Goal: Find specific page/section: Find specific page/section

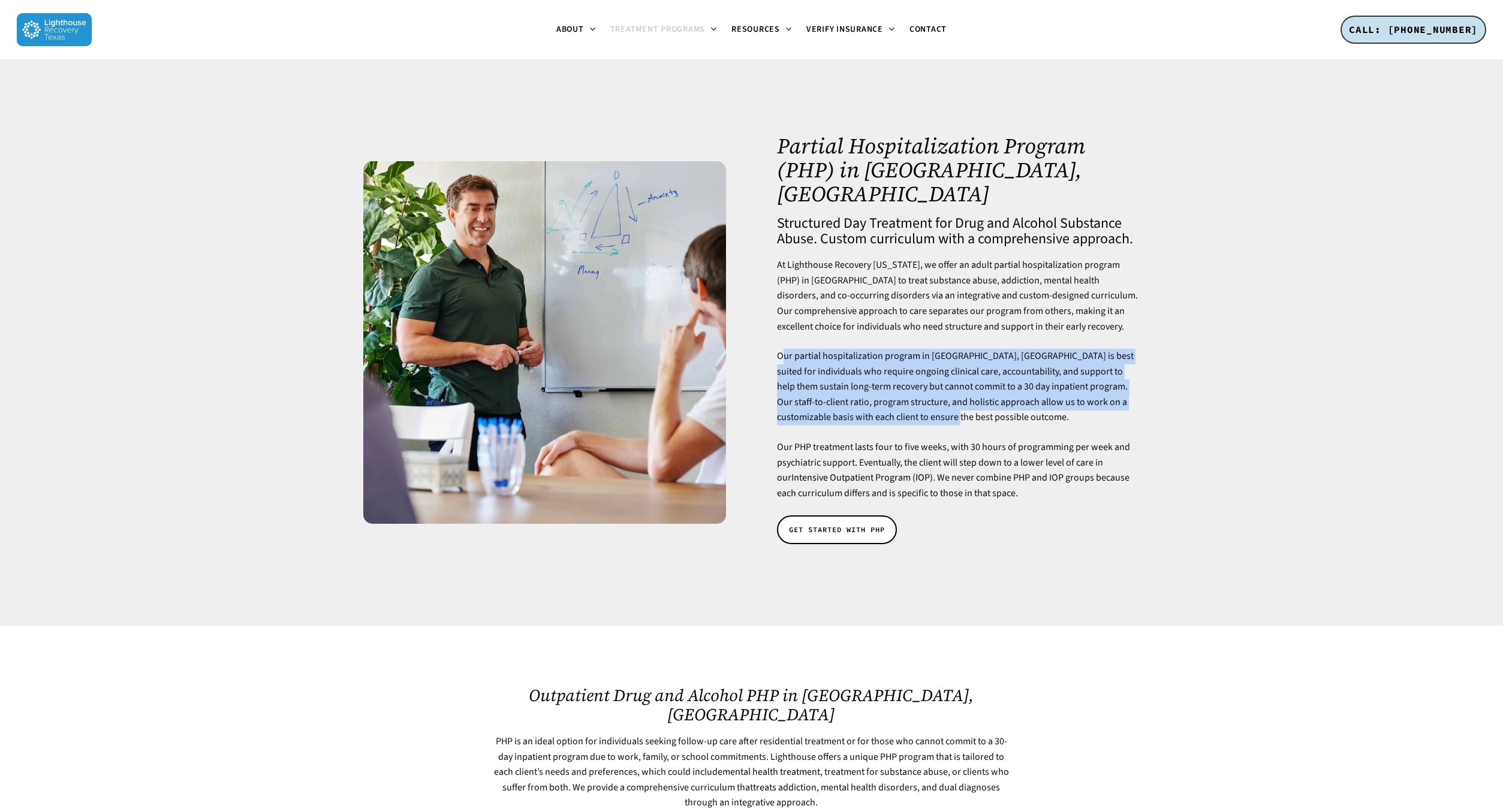
drag, startPoint x: 785, startPoint y: 333, endPoint x: 934, endPoint y: 389, distance: 159.2
click at [934, 389] on p "Our partial hospitalization program in [GEOGRAPHIC_DATA], [GEOGRAPHIC_DATA] is …" at bounding box center [958, 394] width 363 height 91
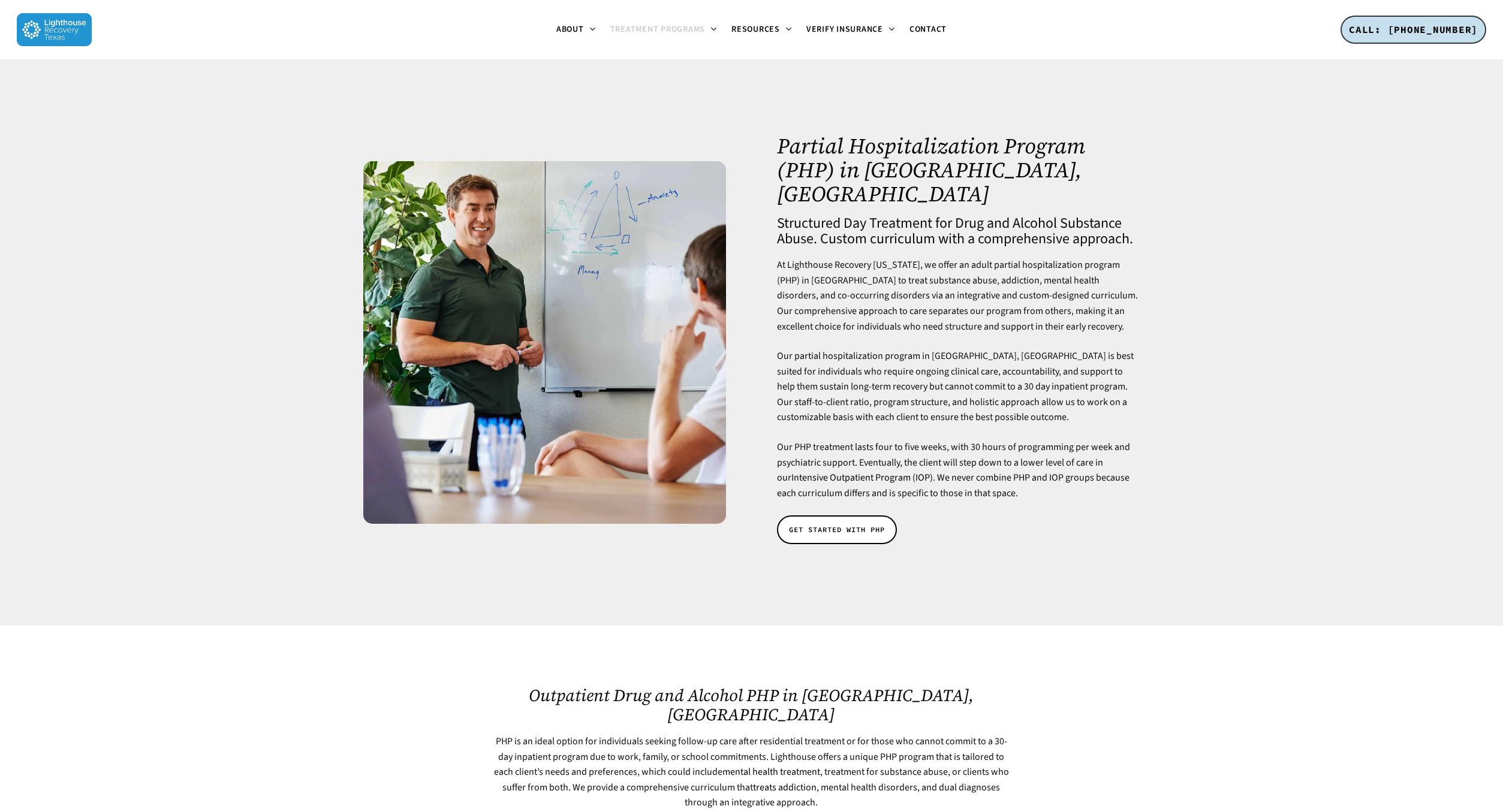
click at [934, 389] on p "Our partial hospitalization program in [GEOGRAPHIC_DATA], [GEOGRAPHIC_DATA] is …" at bounding box center [958, 394] width 363 height 91
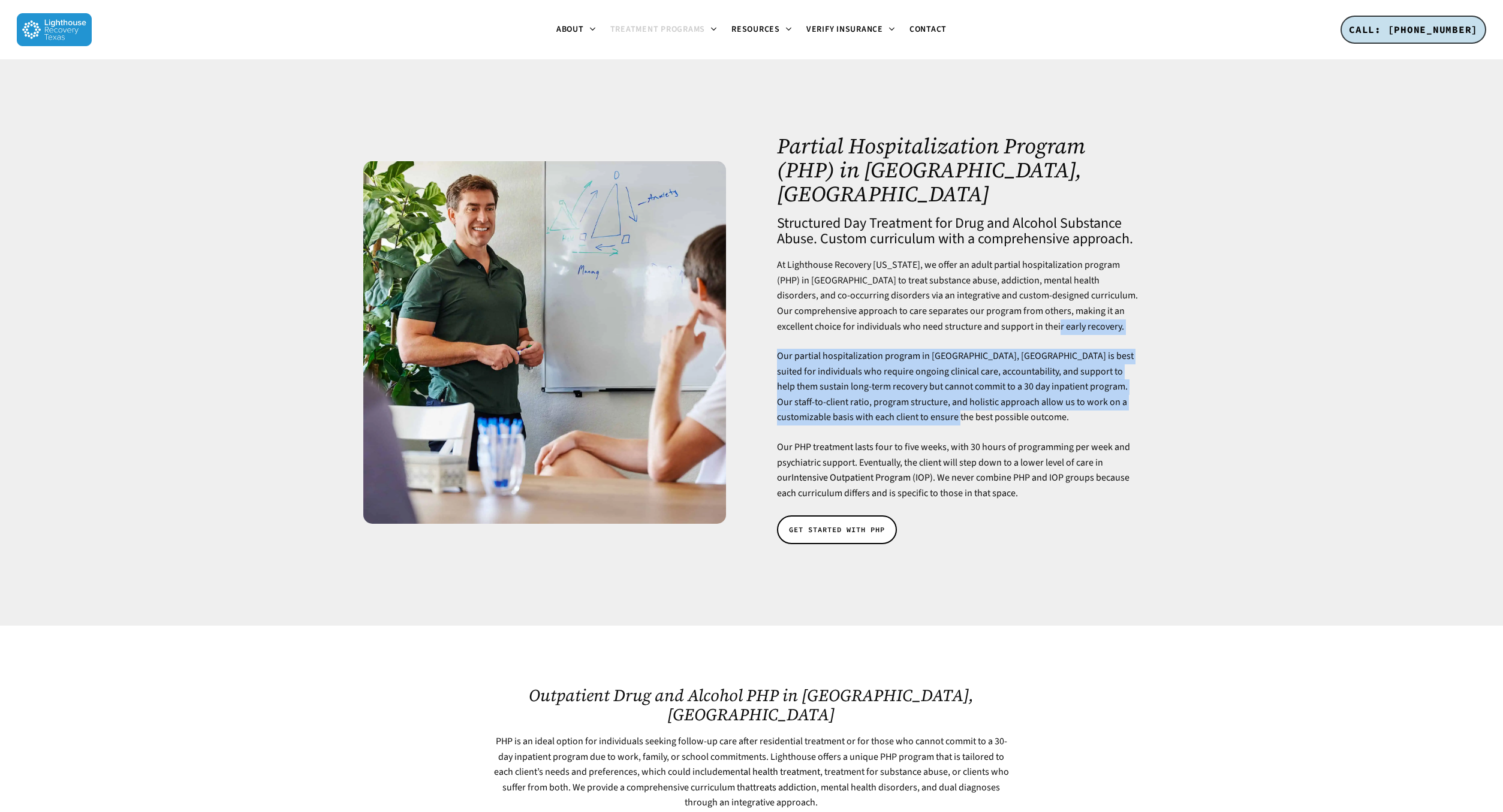
drag, startPoint x: 934, startPoint y: 389, endPoint x: 785, endPoint y: 313, distance: 167.3
click at [785, 313] on div "At Lighthouse Recovery Texas, we offer an adult partial hospitalization program…" at bounding box center [958, 379] width 363 height 243
click at [818, 349] on p "Our partial hospitalization program in Dallas, TX is best suited for individual…" at bounding box center [958, 394] width 363 height 91
drag, startPoint x: 795, startPoint y: 315, endPoint x: 934, endPoint y: 388, distance: 157.0
click at [934, 388] on div "At Lighthouse Recovery Texas, we offer an adult partial hospitalization program…" at bounding box center [958, 379] width 363 height 243
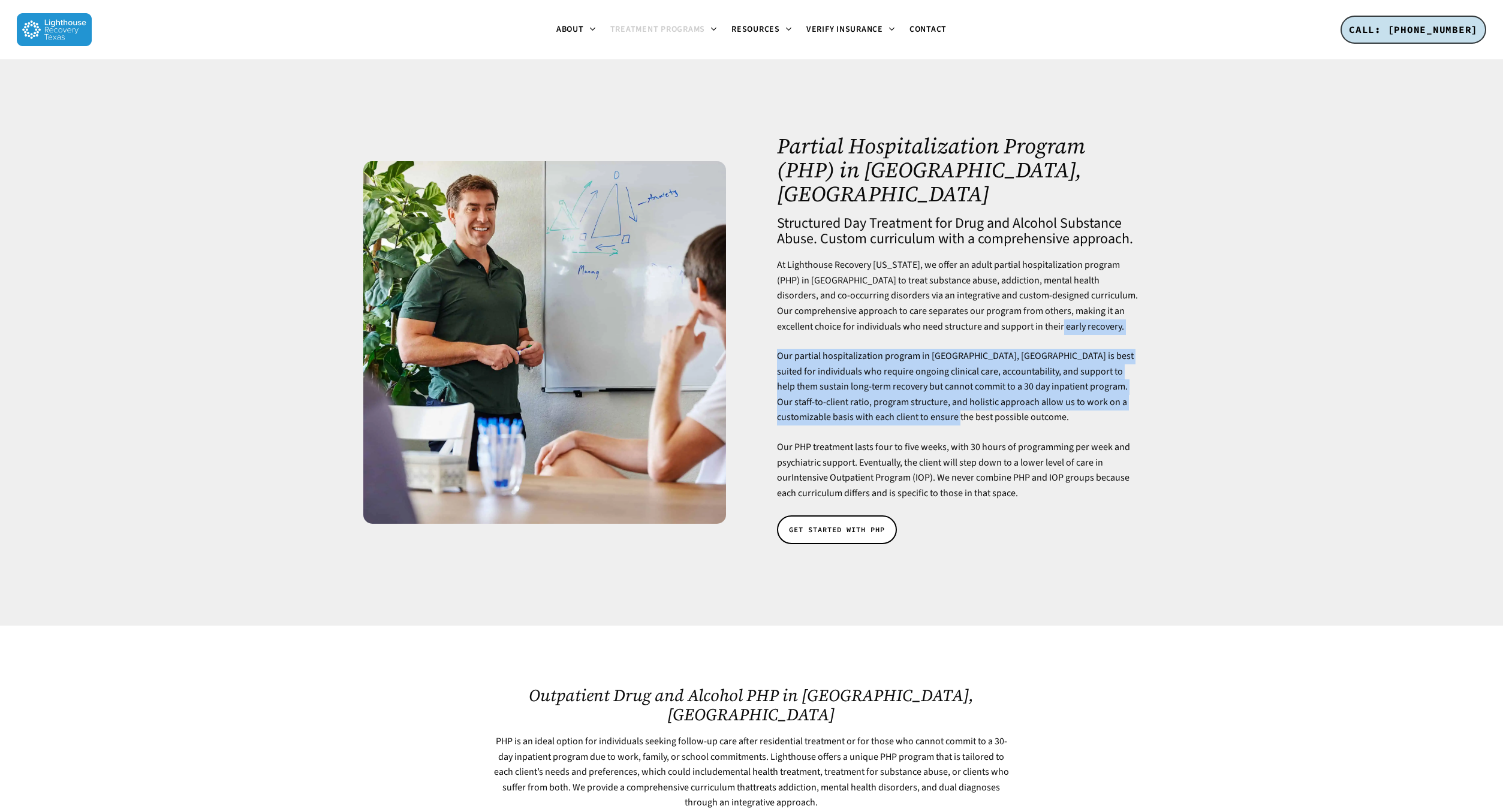
click at [934, 388] on p "Our partial hospitalization program in Dallas, TX is best suited for individual…" at bounding box center [958, 394] width 363 height 91
drag, startPoint x: 934, startPoint y: 388, endPoint x: 806, endPoint y: 321, distance: 144.5
click at [806, 321] on div "At Lighthouse Recovery Texas, we offer an adult partial hospitalization program…" at bounding box center [958, 379] width 363 height 243
click at [806, 321] on p "At Lighthouse Recovery Texas, we offer an adult partial hospitalization program…" at bounding box center [958, 303] width 363 height 91
drag, startPoint x: 806, startPoint y: 321, endPoint x: 929, endPoint y: 385, distance: 138.7
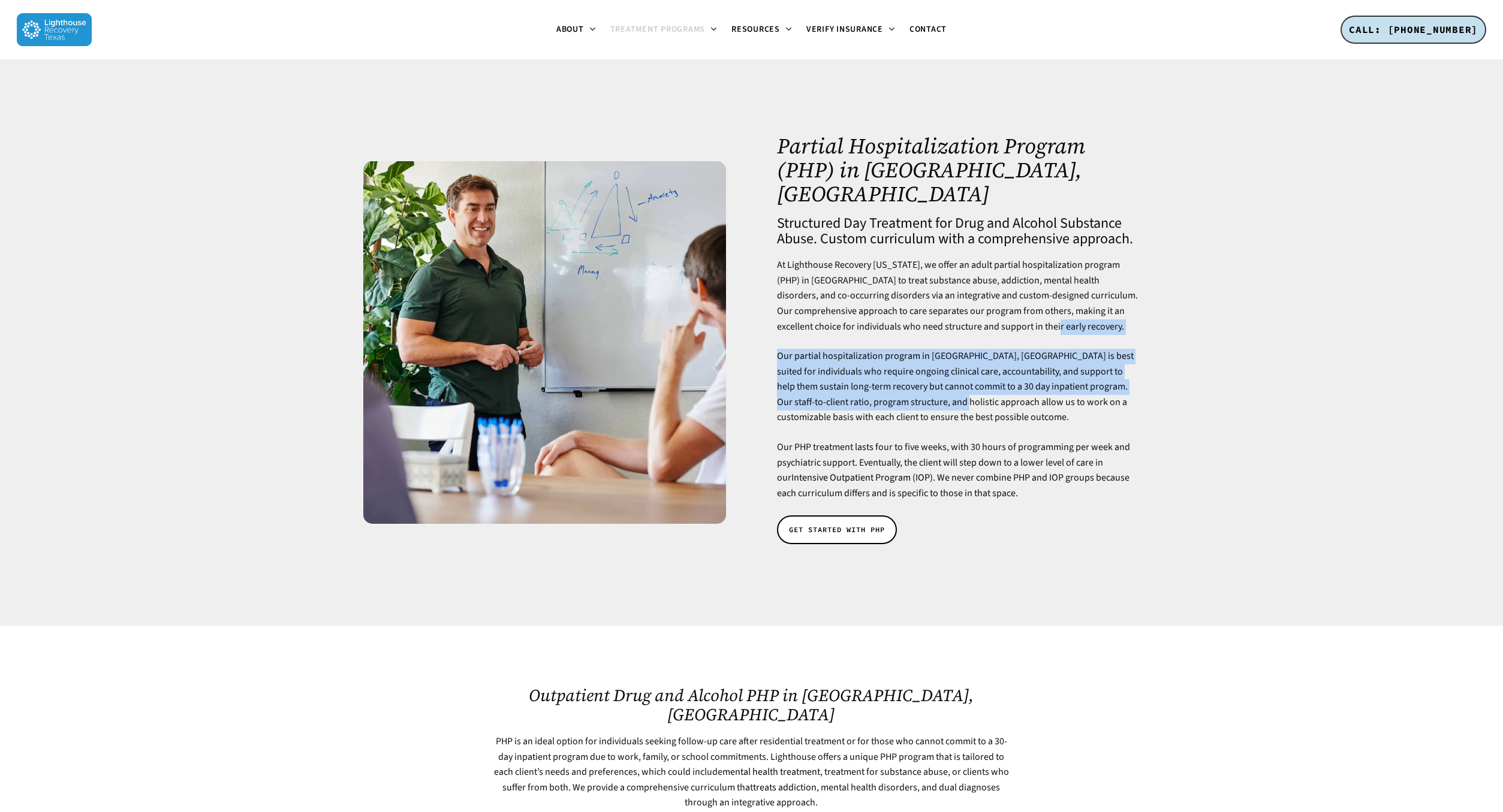
click at [929, 385] on div "At Lighthouse Recovery Texas, we offer an adult partial hospitalization program…" at bounding box center [958, 379] width 363 height 243
click at [929, 385] on p "Our partial hospitalization program in Dallas, TX is best suited for individual…" at bounding box center [958, 394] width 363 height 91
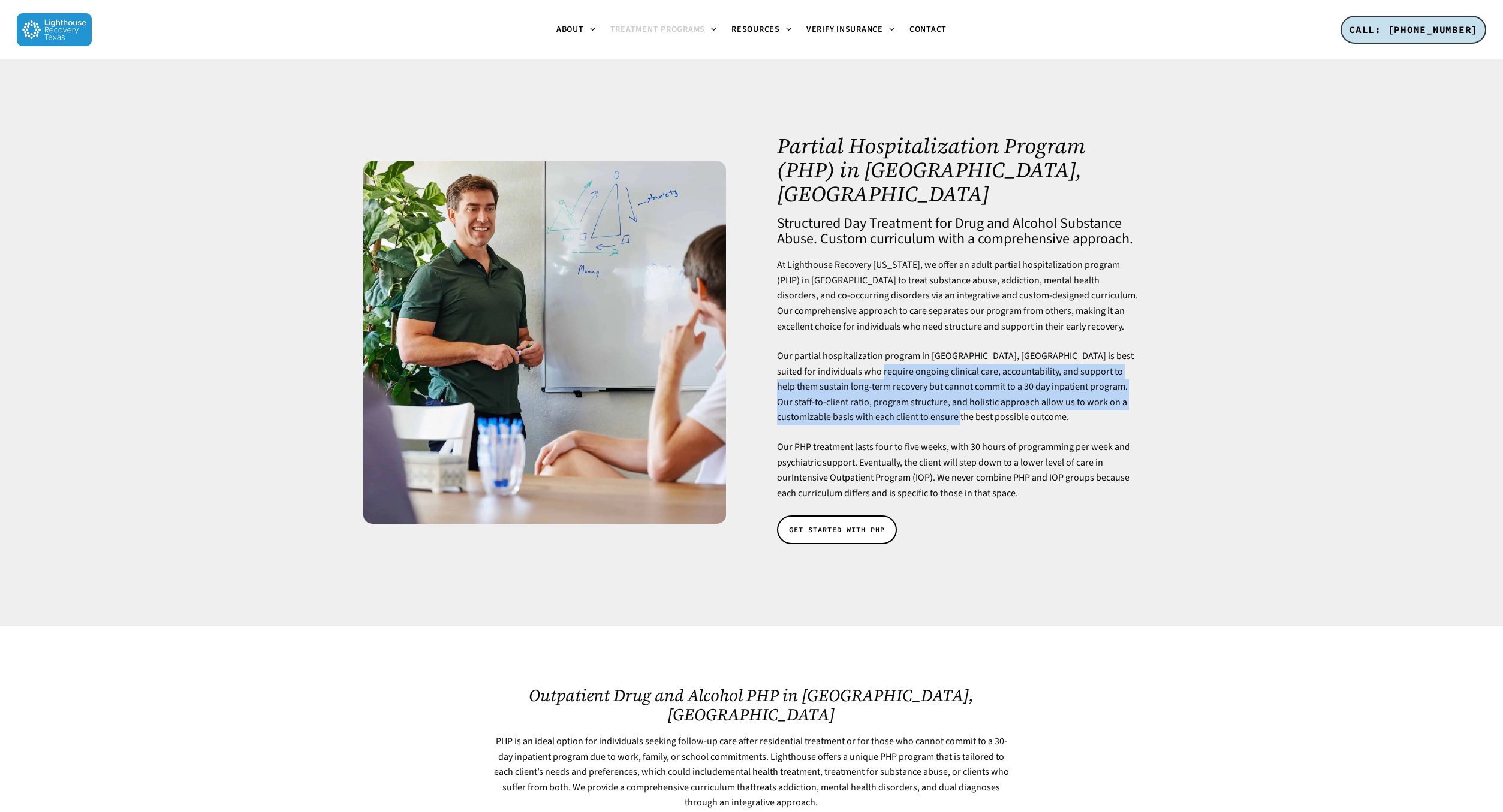
drag, startPoint x: 954, startPoint y: 393, endPoint x: 846, endPoint y: 345, distance: 118.2
click at [846, 349] on p "Our partial hospitalization program in Dallas, TX is best suited for individual…" at bounding box center [958, 394] width 363 height 91
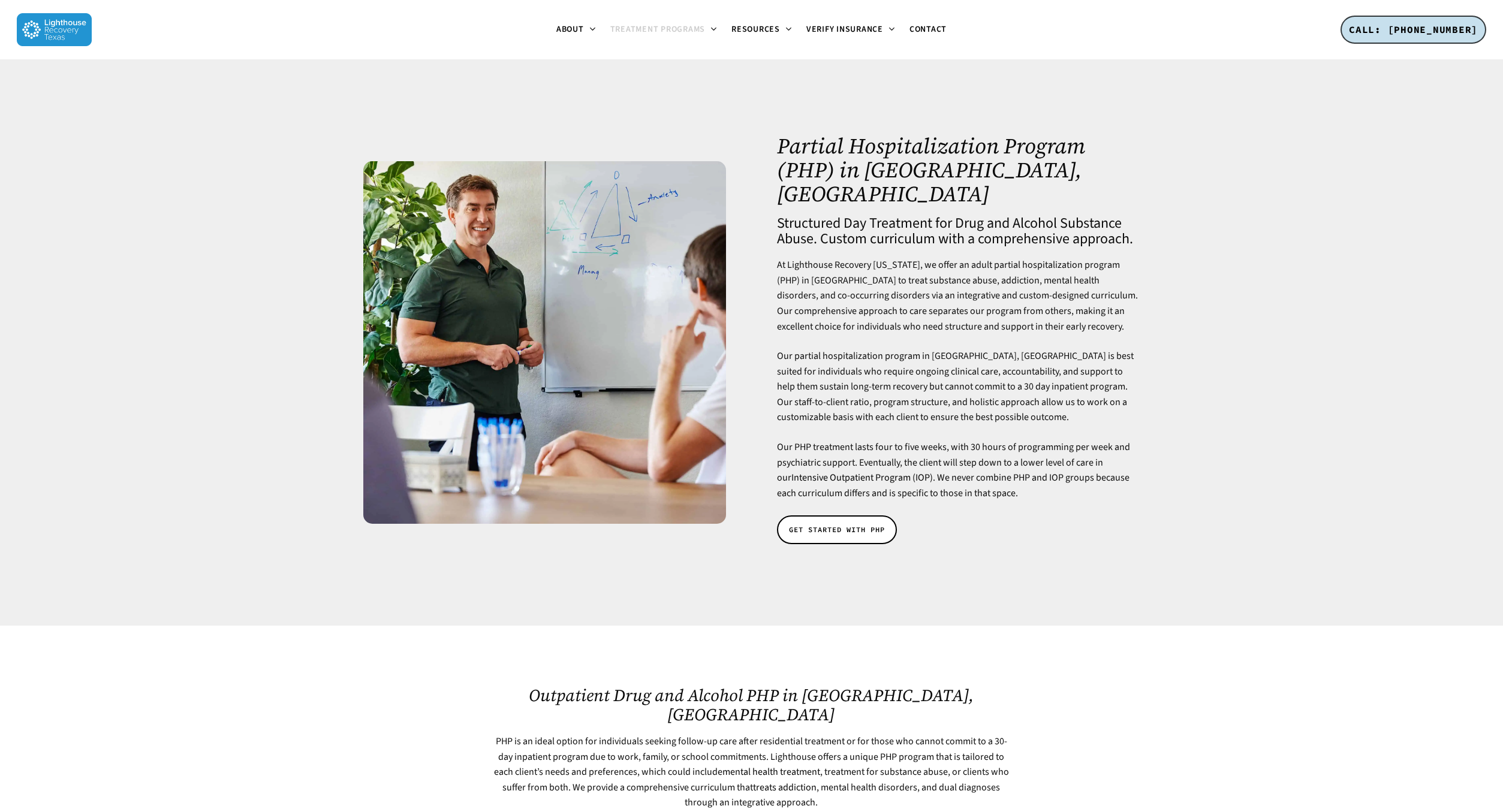
click at [846, 349] on p "Our partial hospitalization program in [GEOGRAPHIC_DATA], [GEOGRAPHIC_DATA] is …" at bounding box center [958, 394] width 363 height 91
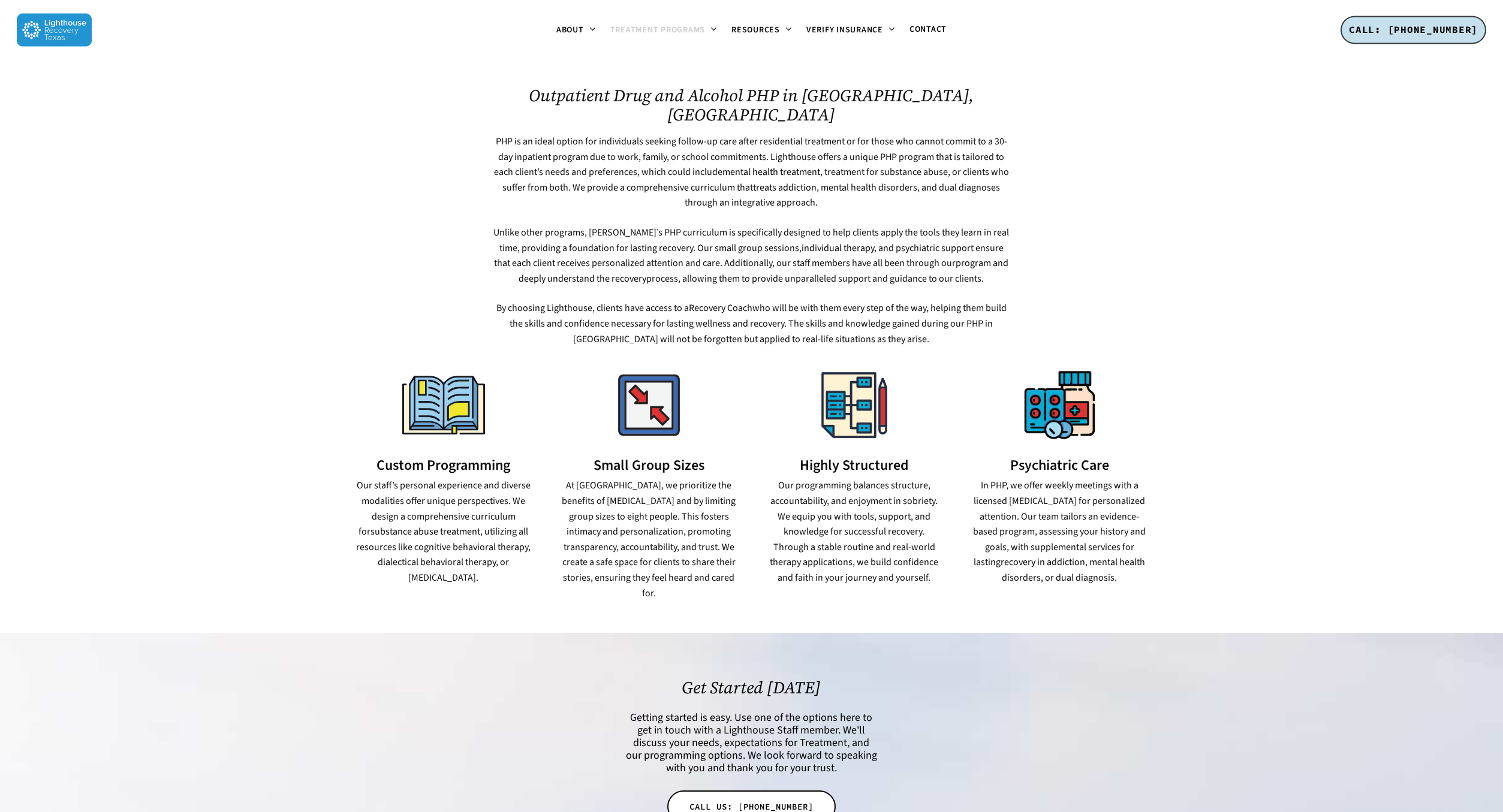
scroll to position [633, 0]
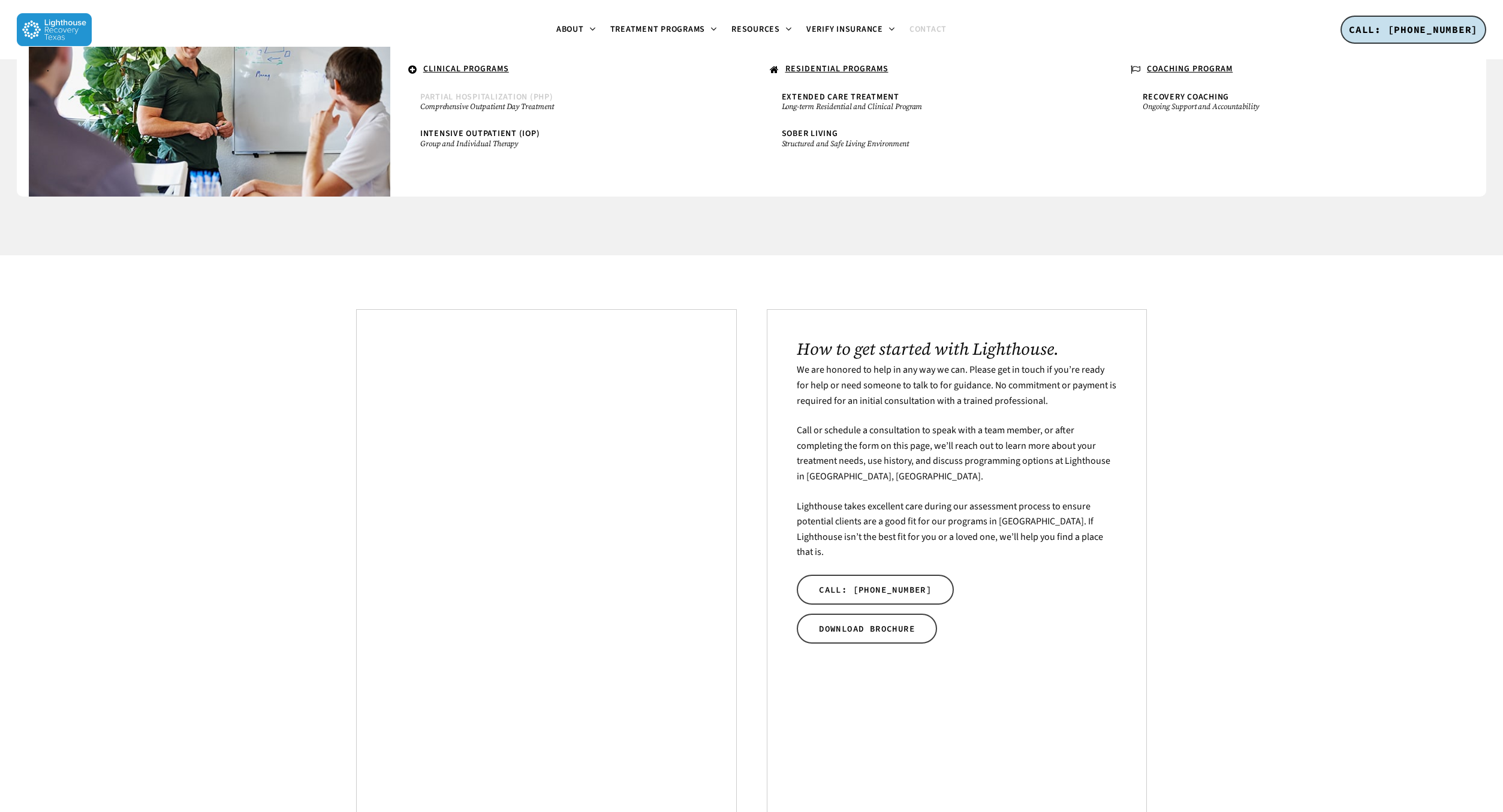
click at [517, 102] on span "Partial Hospitalization (PHP)" at bounding box center [487, 97] width 133 height 12
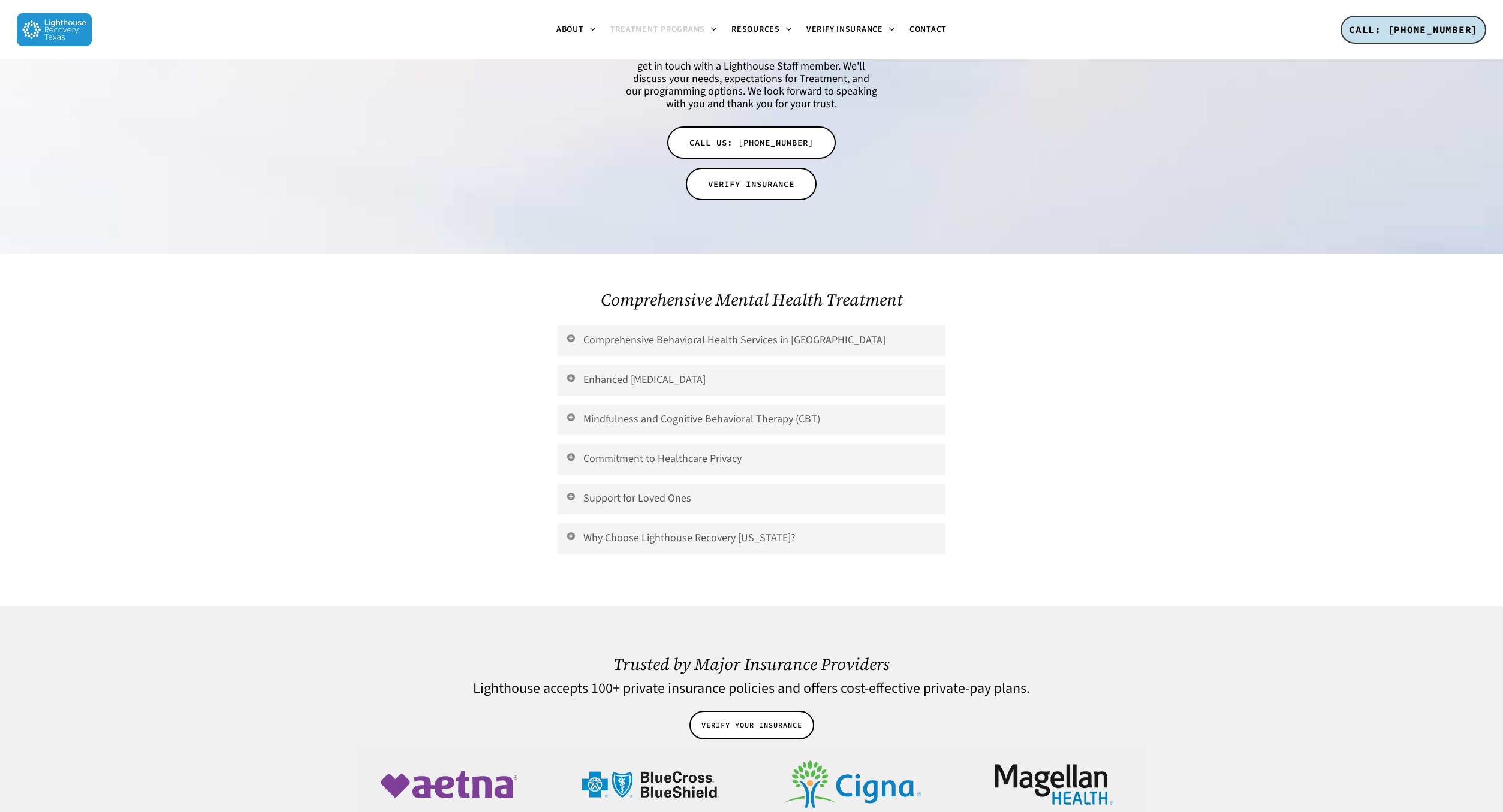
scroll to position [1186, 0]
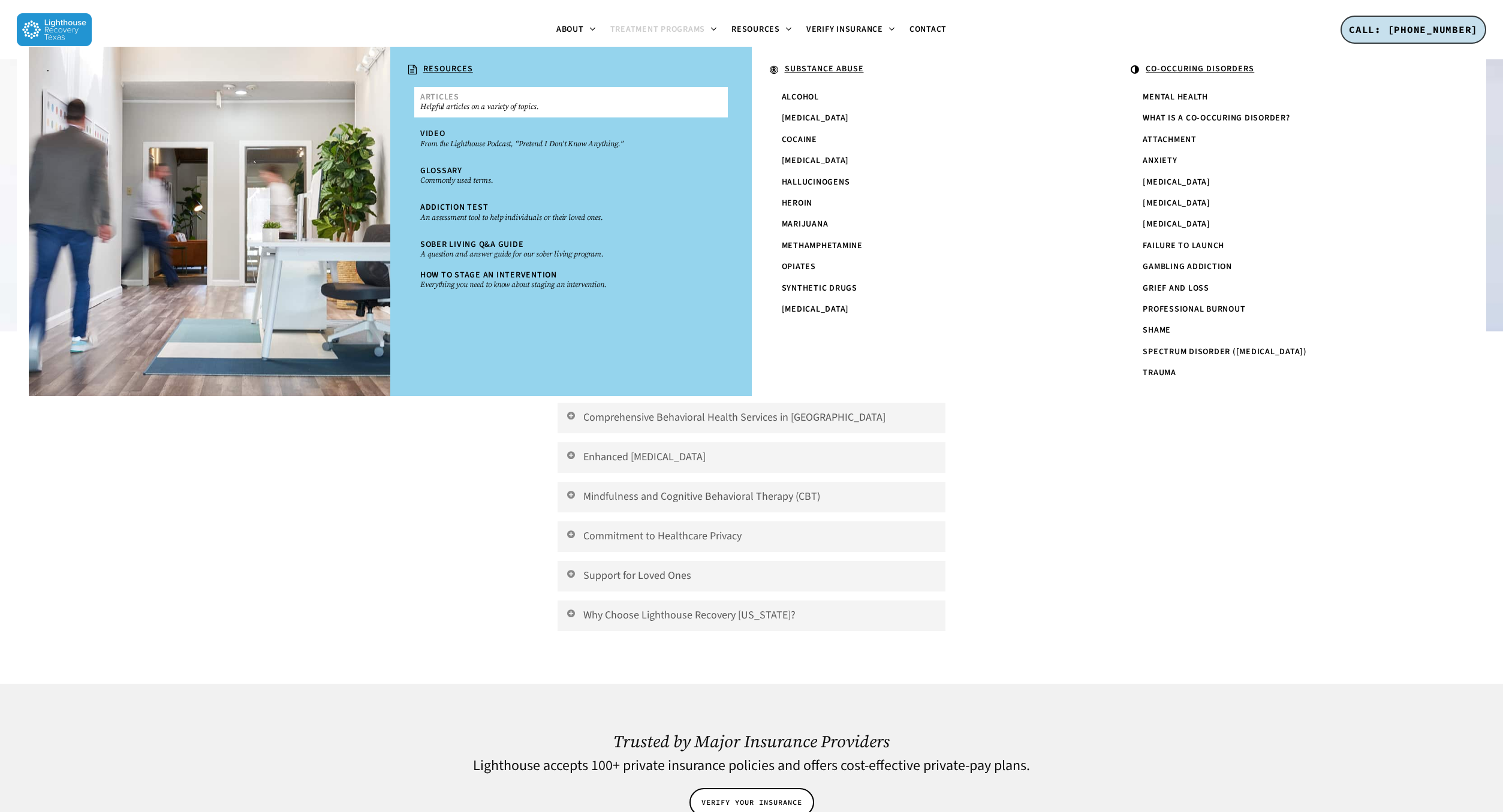
click at [487, 108] on small "Helpful articles on a variety of topics." at bounding box center [571, 107] width 302 height 10
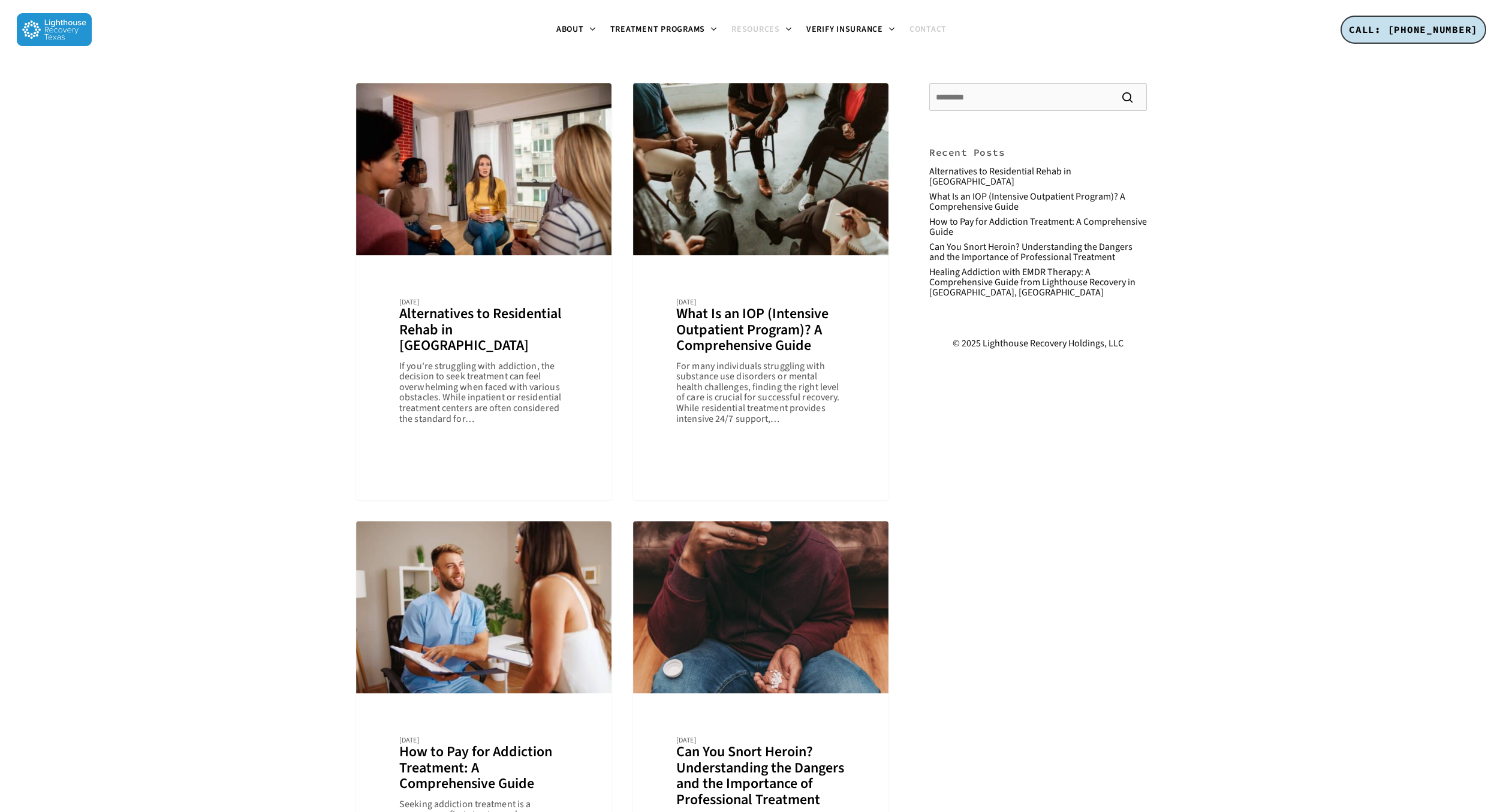
click at [920, 28] on span "Contact" at bounding box center [928, 29] width 37 height 12
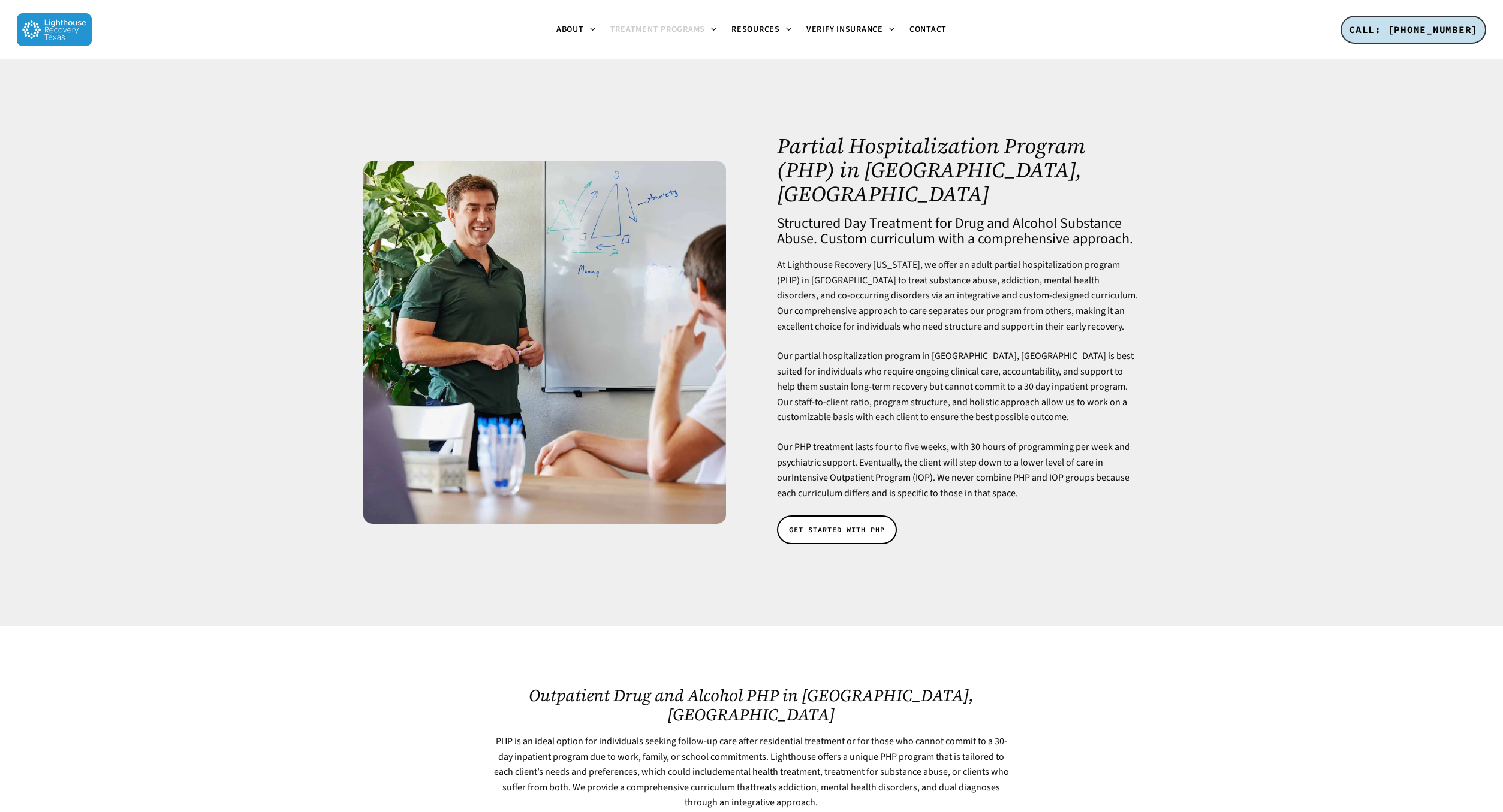
click at [818, 357] on p "Our partial hospitalization program in Dallas, TX is best suited for individual…" at bounding box center [958, 394] width 363 height 91
click at [845, 524] on span "GET STARTED WITH PHP" at bounding box center [837, 530] width 96 height 12
